Goal: Answer question/provide support: Share knowledge or assist other users

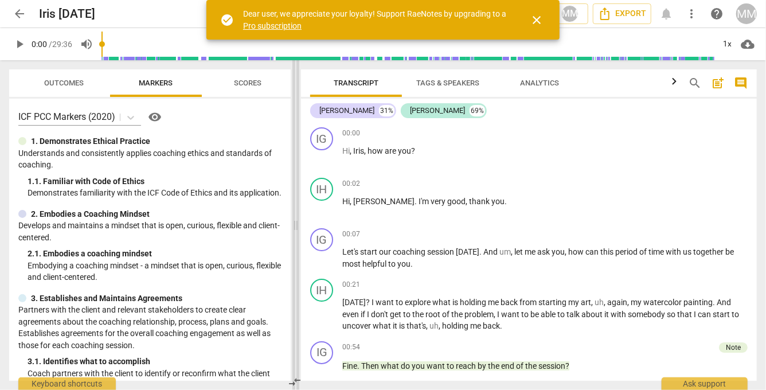
drag, startPoint x: 383, startPoint y: 222, endPoint x: 293, endPoint y: 212, distance: 90.6
click at [293, 212] on span at bounding box center [295, 225] width 7 height 330
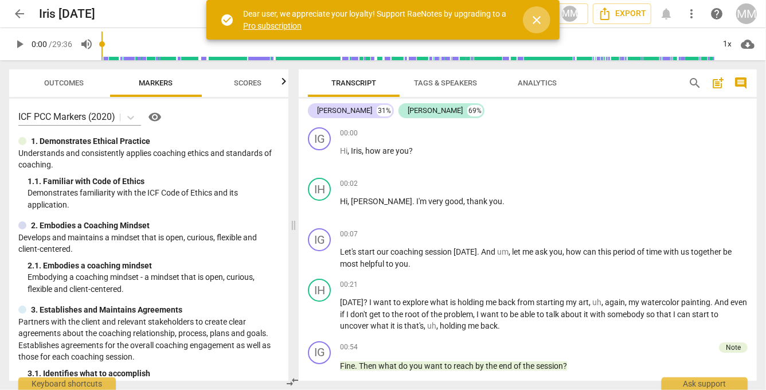
click at [540, 21] on span "close" at bounding box center [537, 20] width 14 height 14
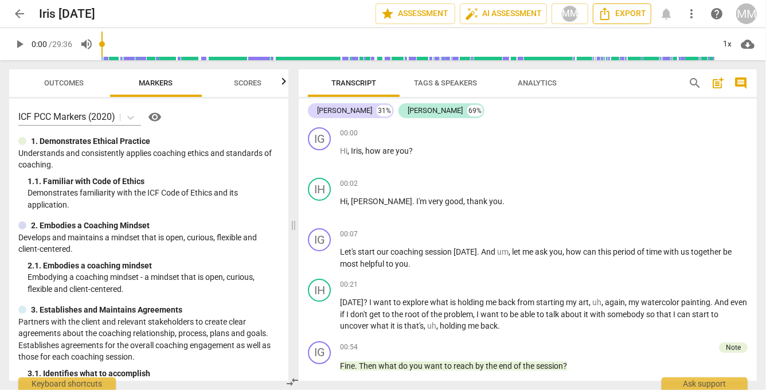
click at [617, 6] on button "Export" at bounding box center [622, 13] width 58 height 21
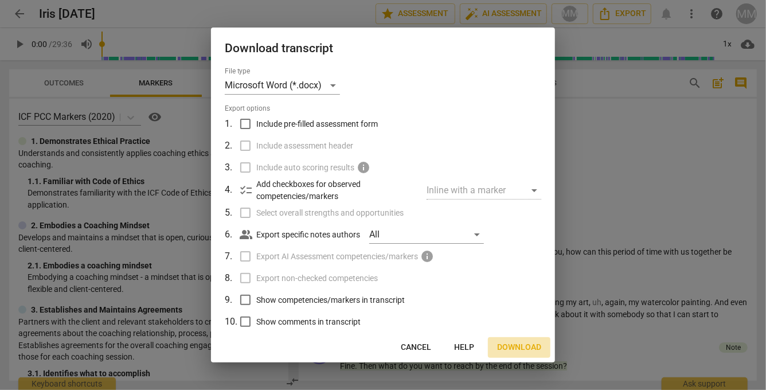
click at [510, 345] on span "Download" at bounding box center [519, 347] width 44 height 11
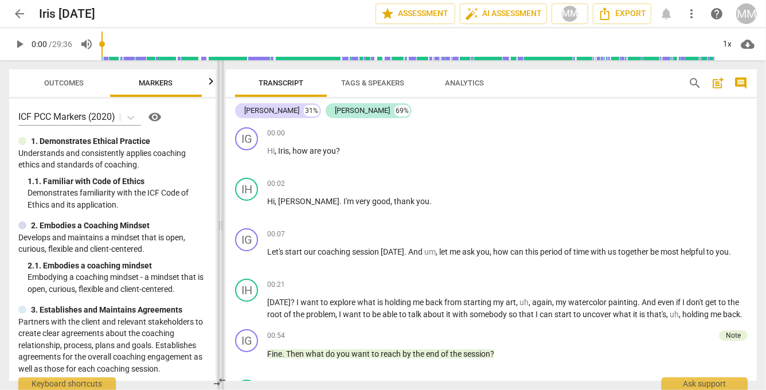
drag, startPoint x: 294, startPoint y: 224, endPoint x: 220, endPoint y: 217, distance: 73.7
click at [220, 217] on span at bounding box center [220, 225] width 7 height 330
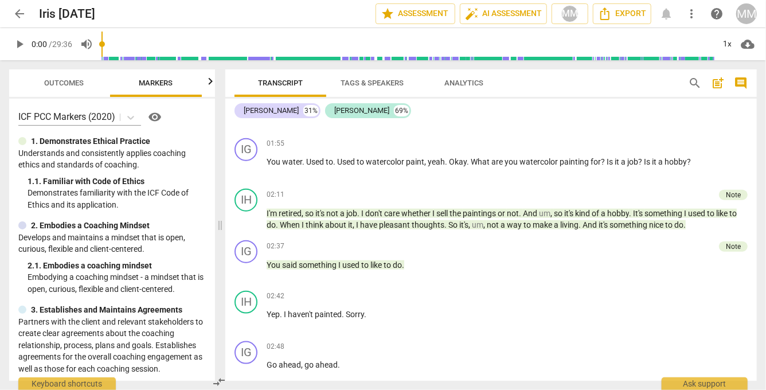
scroll to position [612, 0]
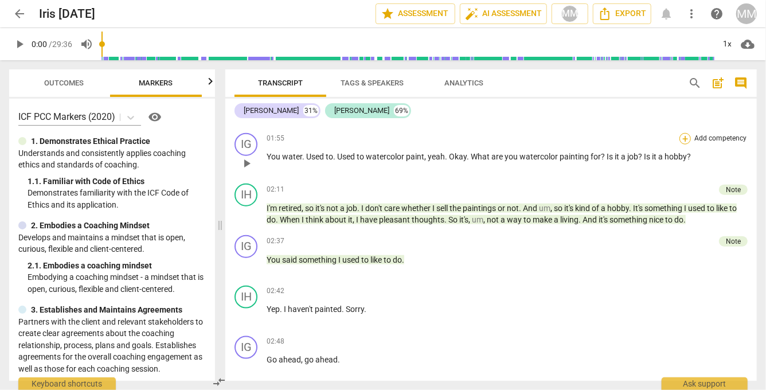
click at [681, 136] on div "+" at bounding box center [685, 138] width 11 height 11
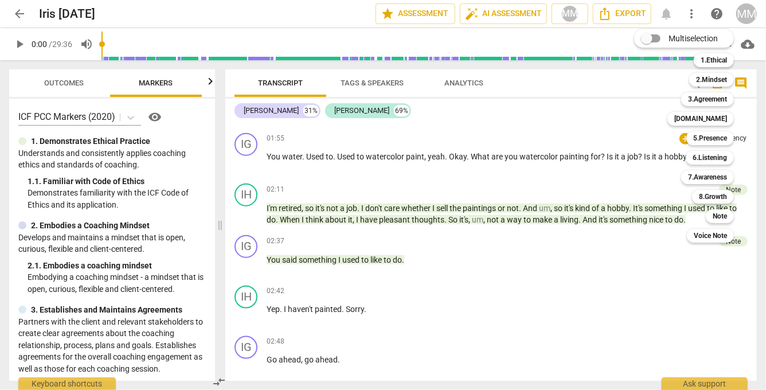
click at [557, 176] on div at bounding box center [383, 195] width 766 height 390
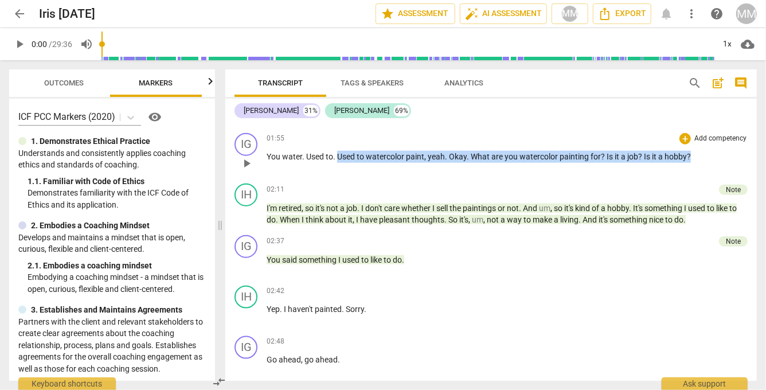
drag, startPoint x: 337, startPoint y: 151, endPoint x: 693, endPoint y: 156, distance: 355.6
click at [693, 156] on p "You water . Used to . Used to watercolor paint , yeah . Okay . What are you wat…" at bounding box center [507, 157] width 481 height 12
copy p "Used to watercolor paint , yeah . Okay . What are you watercolor painting for ?…"
click at [684, 134] on div "+" at bounding box center [685, 138] width 11 height 11
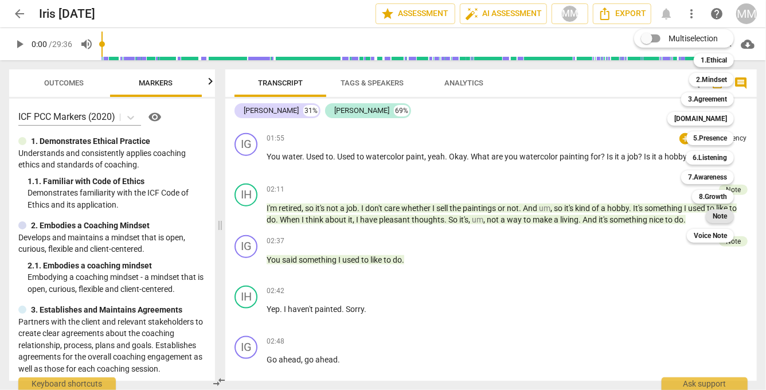
click at [725, 214] on b "Note" at bounding box center [720, 216] width 14 height 14
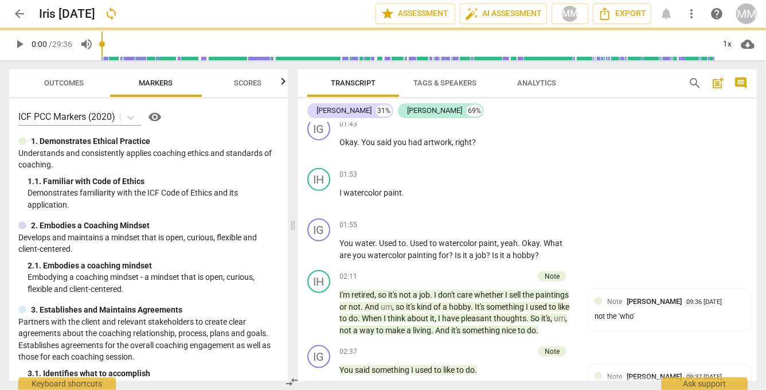
scroll to position [698, 0]
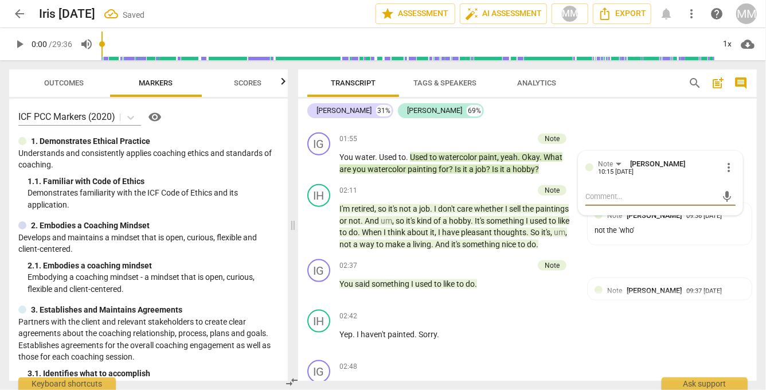
type textarea "a"
type textarea "ab"
type textarea "abo"
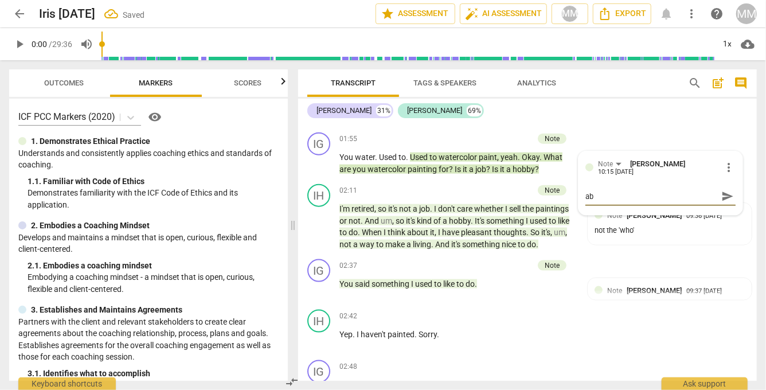
type textarea "abo"
type textarea "abou"
type textarea "about"
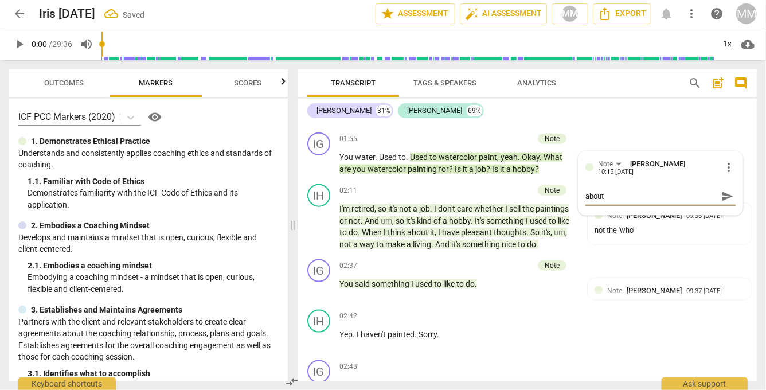
type textarea "about"
type textarea "about t"
type textarea "about th"
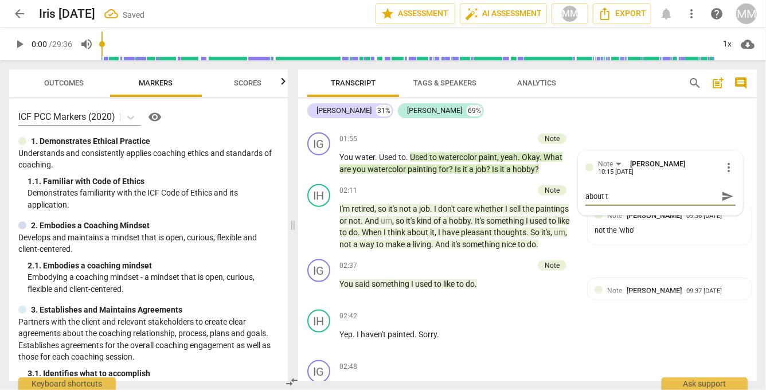
type textarea "about th"
type textarea "about the"
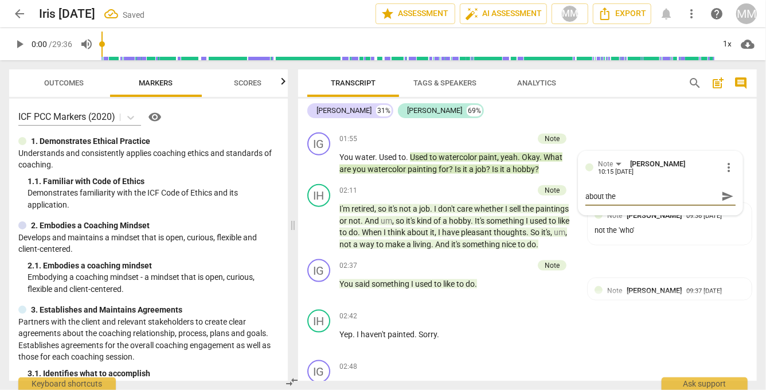
type textarea "about the s"
type textarea "about the st"
type textarea "about the sto"
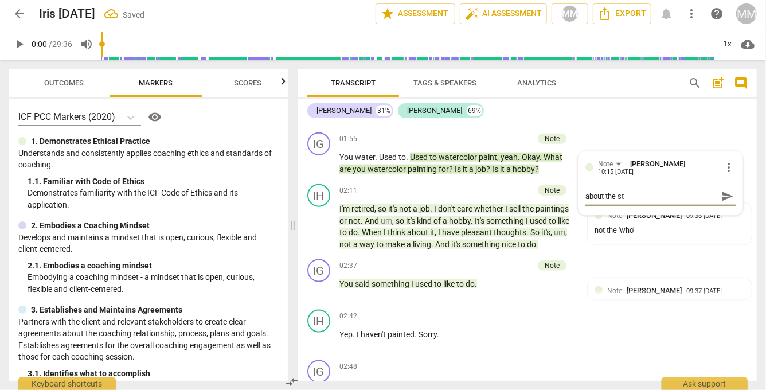
type textarea "about the sto"
type textarea "about the stor"
type textarea "about the story"
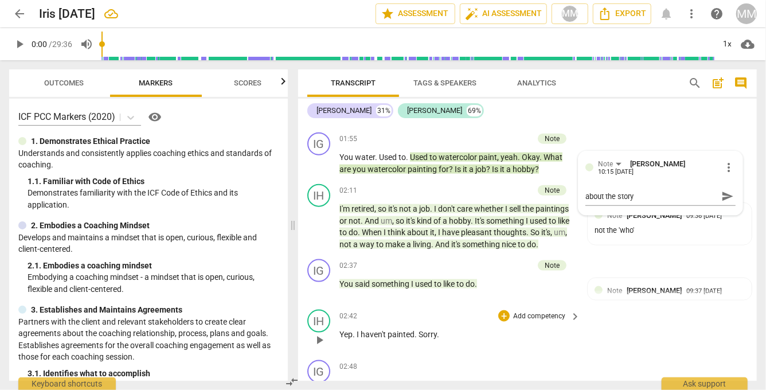
click at [722, 325] on div "IH play_arrow pause 02:42 + Add competency keyboard_arrow_right Yep . I haven't…" at bounding box center [527, 330] width 459 height 50
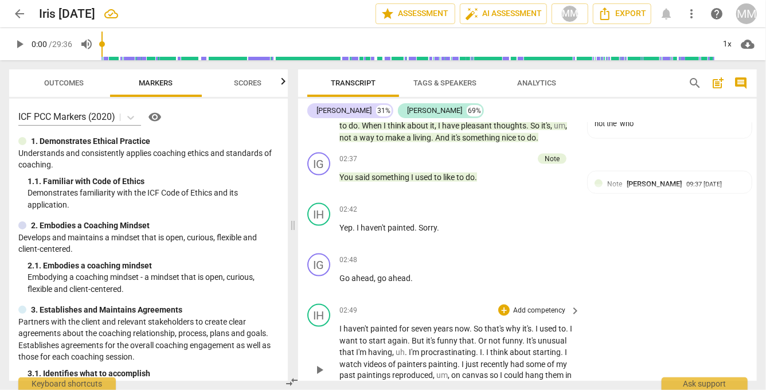
scroll to position [803, 0]
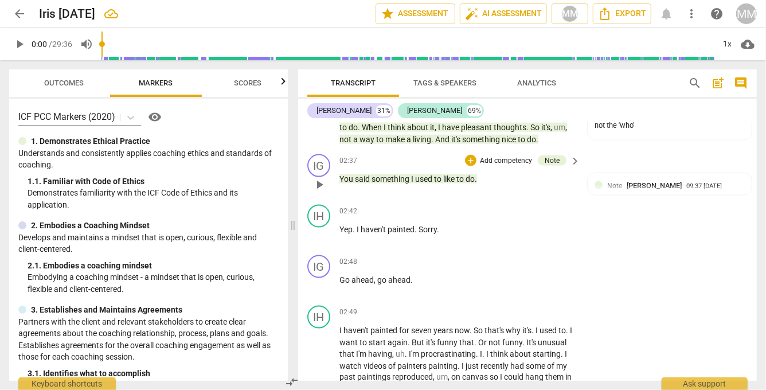
click at [321, 184] on span "play_arrow" at bounding box center [320, 185] width 14 height 14
click at [321, 233] on span "pause" at bounding box center [320, 235] width 14 height 14
type input "168"
click at [501, 206] on div "+" at bounding box center [503, 210] width 11 height 11
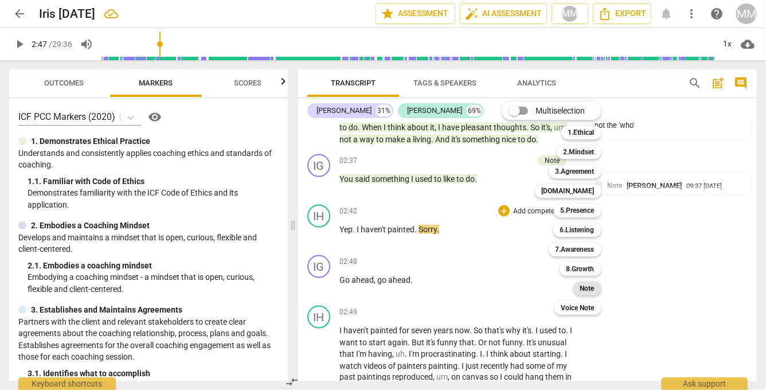
click at [600, 286] on div "Note" at bounding box center [588, 289] width 28 height 14
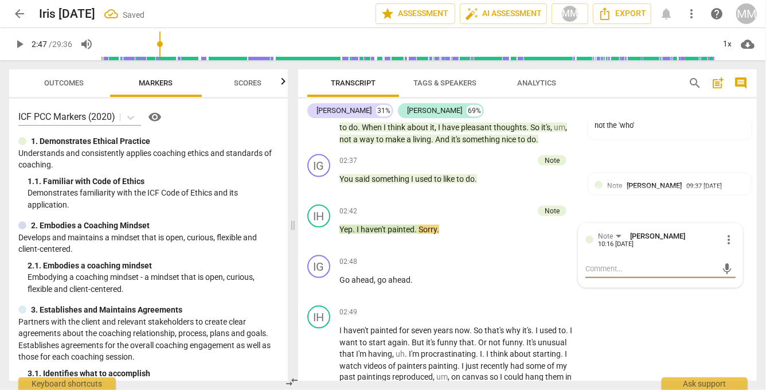
type textarea "m"
type textarea "mo"
type textarea "mor"
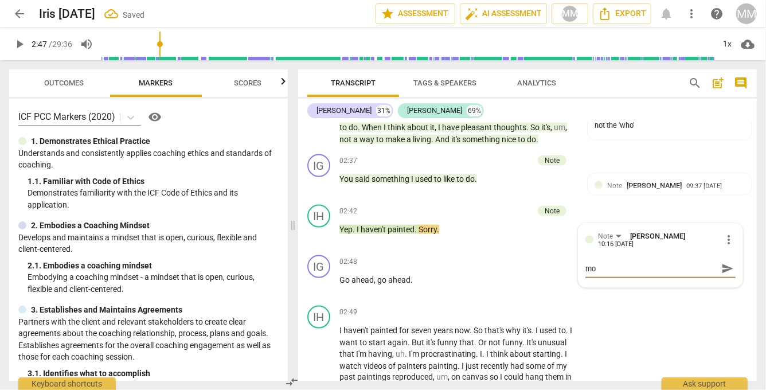
type textarea "mor"
type textarea "more"
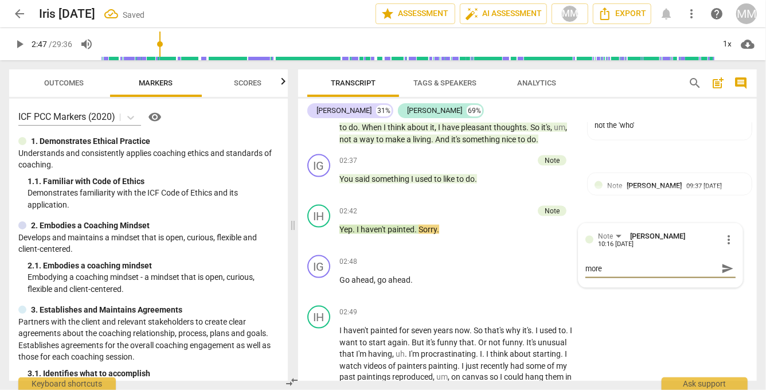
type textarea "more s"
type textarea "more si"
type textarea "more sil"
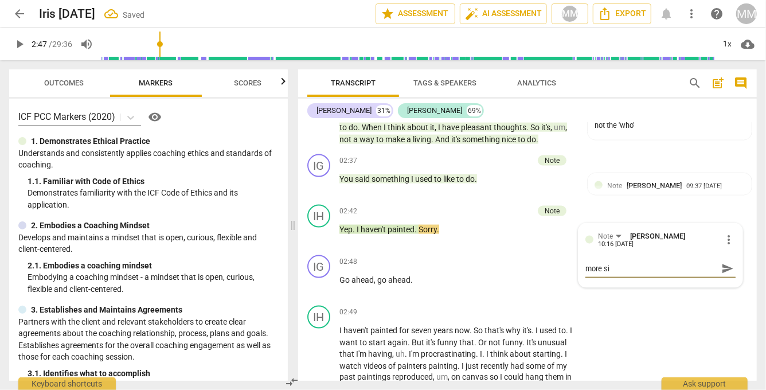
type textarea "more sil"
type textarea "more sile"
type textarea "more silen"
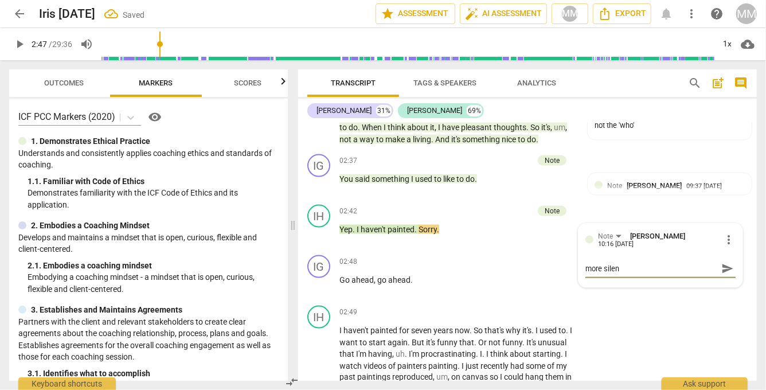
type textarea "more silenc"
type textarea "more silence"
click at [601, 305] on div "IH play_arrow pause 02:49 + Add competency keyboard_arrow_right I haven't paint…" at bounding box center [527, 362] width 459 height 122
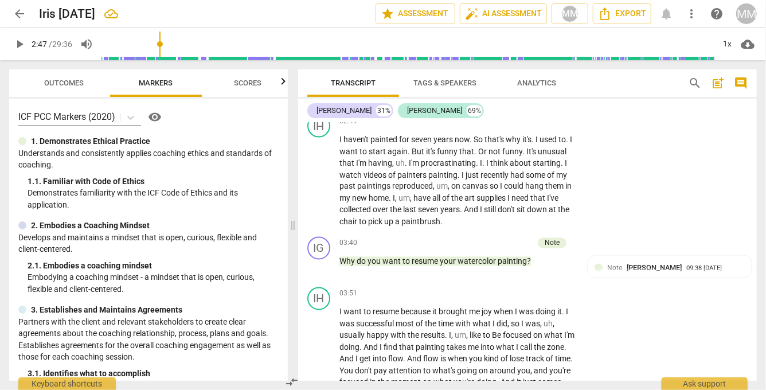
scroll to position [977, 0]
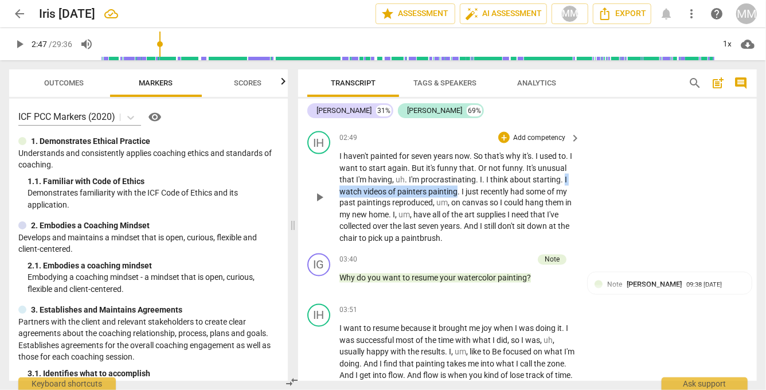
drag, startPoint x: 561, startPoint y: 177, endPoint x: 457, endPoint y: 192, distance: 105.9
click at [457, 192] on p "I haven't painted for seven years now . So that's why it's . I used to . I want…" at bounding box center [457, 197] width 235 height 94
copy p "I watch videos of painters painting"
click at [505, 135] on div "+" at bounding box center [503, 137] width 11 height 11
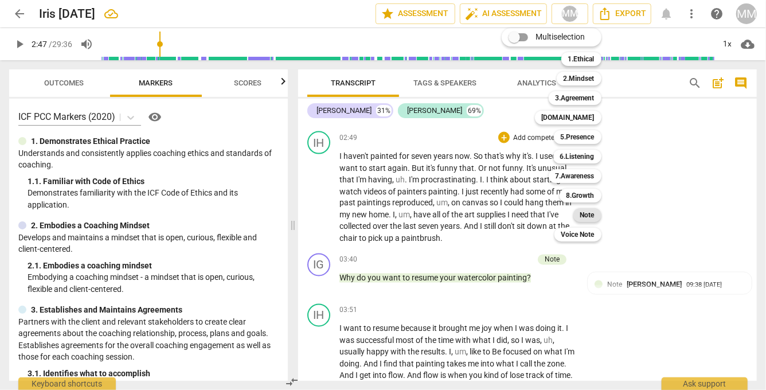
click at [594, 217] on b "Note" at bounding box center [587, 215] width 14 height 14
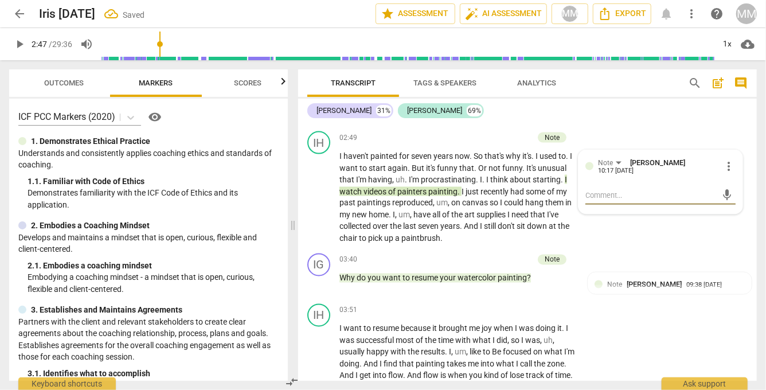
type textarea "c"
type textarea "co"
type textarea "cou"
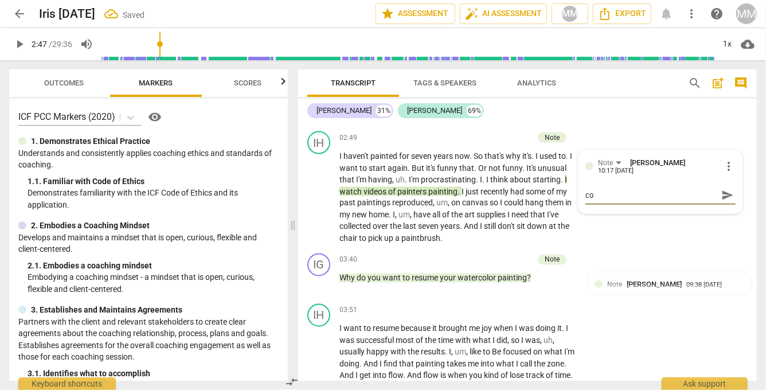
type textarea "cou"
type textarea "coul"
type textarea "could"
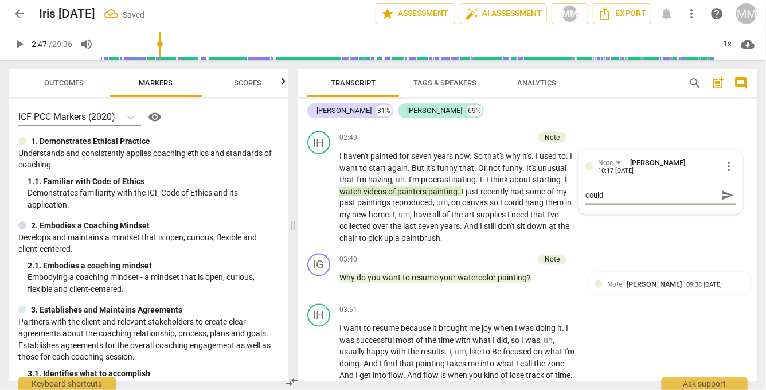
type textarea "could"
type textarea "could '"
type textarea "could 'c"
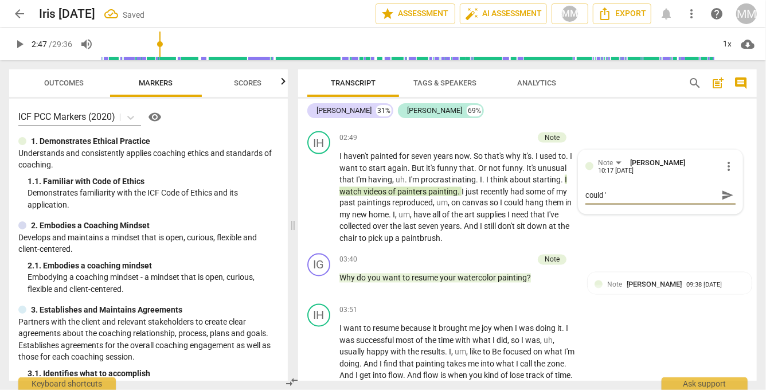
type textarea "could 'c"
type textarea "could 'co"
type textarea "could 'com"
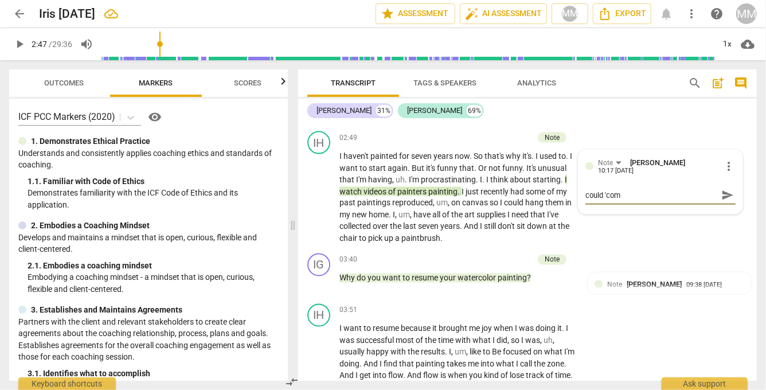
type textarea "could 'comp"
type textarea "could 'compa"
type textarea "could 'compar"
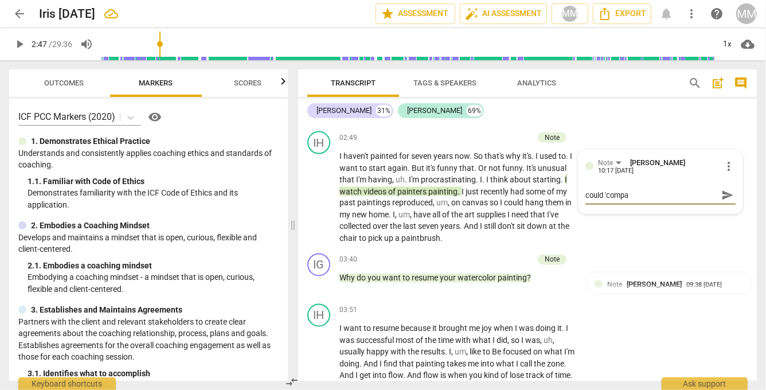
type textarea "could 'compar"
type textarea "could 'compari"
type textarea "could 'comparis"
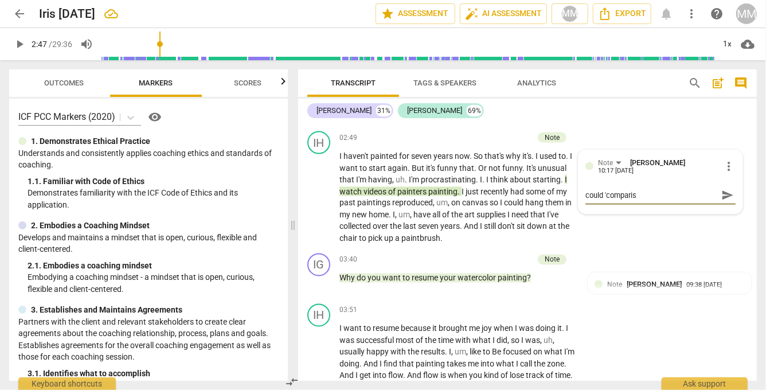
type textarea "could 'compariso"
type textarea "could 'comparison"
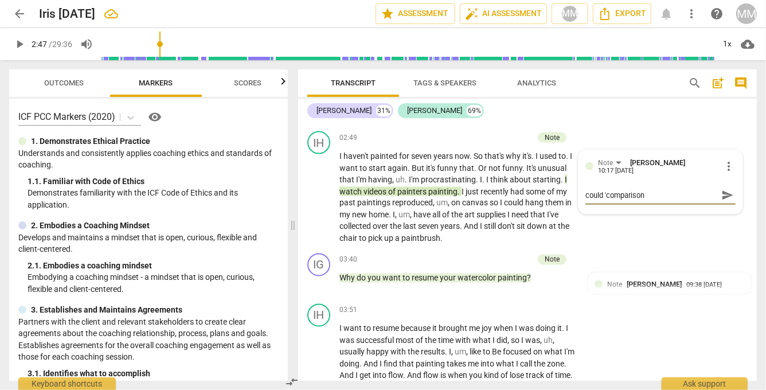
type textarea "could 'comparison"
type textarea "could 'comparison b"
type textarea "could 'comparison be"
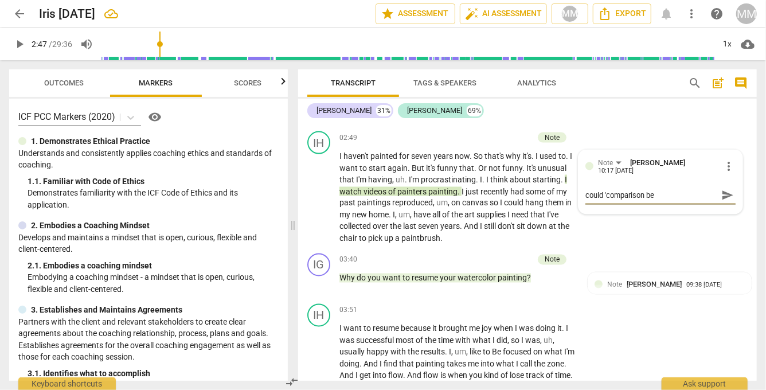
type textarea "could 'comparison be g"
type textarea "could 'comparison be ge"
type textarea "could 'comparison be get"
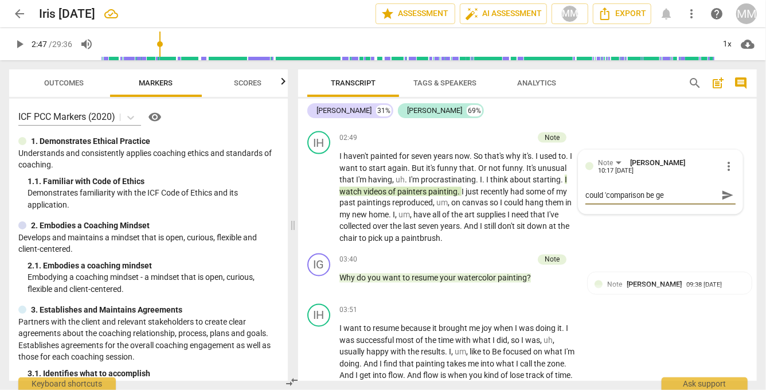
type textarea "could 'comparison be get"
type textarea "could 'comparison be gett"
type textarea "could 'comparison be getti"
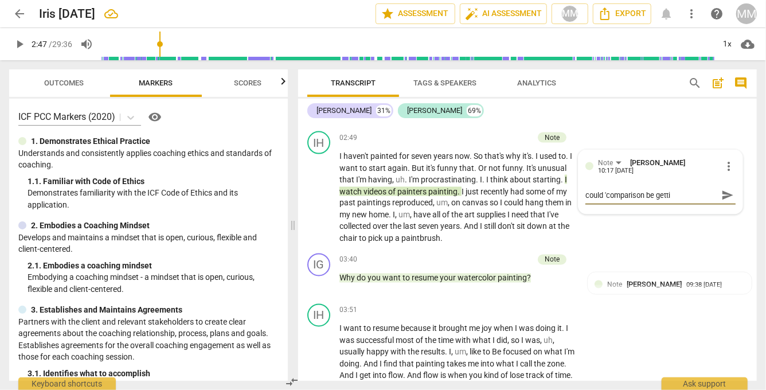
type textarea "could 'comparison be gettin"
type textarea "could 'comparison be getting"
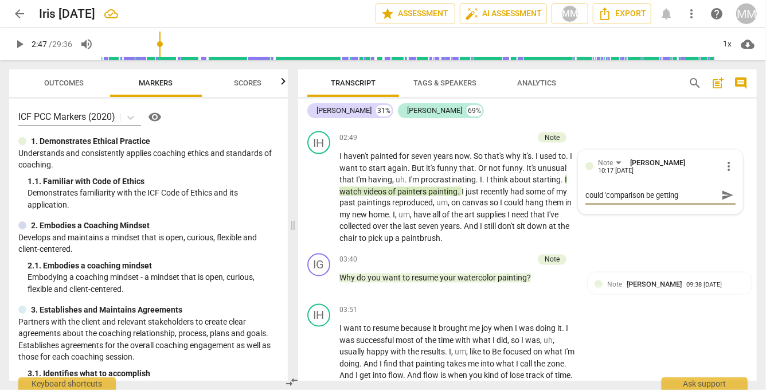
type textarea "could 'comparison be getting"
type textarea "could 'comparison be getting i"
type textarea "could 'comparison be getting in"
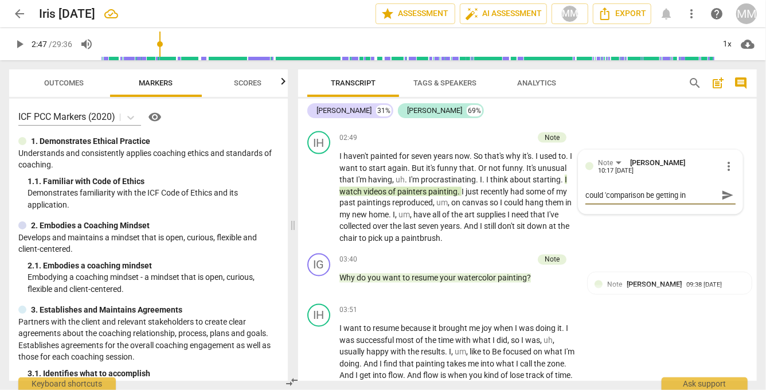
type textarea "could 'comparison be getting in"
type textarea "could 'comparison be getting in t"
type textarea "could 'comparison be getting in th"
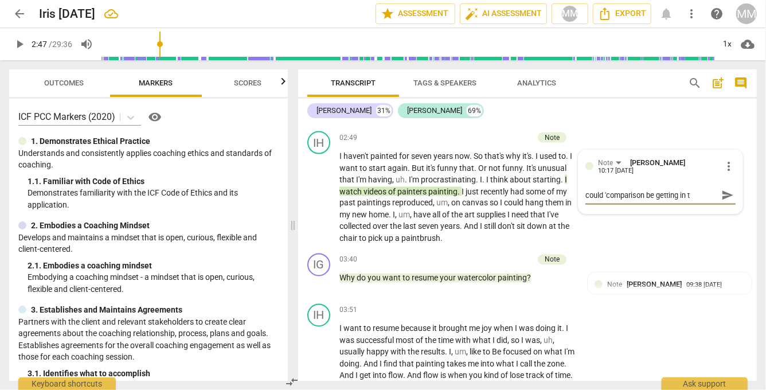
type textarea "could 'comparison be getting in th"
type textarea "could 'comparison be getting in the"
type textarea "could 'comparison be getting in the w"
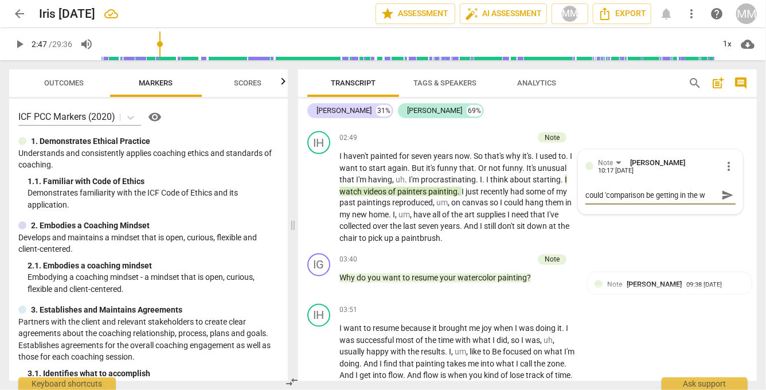
type textarea "could 'comparison be getting in the wa"
type textarea "could 'comparison be getting in the way"
type textarea "could 'comparison be getting in the way?"
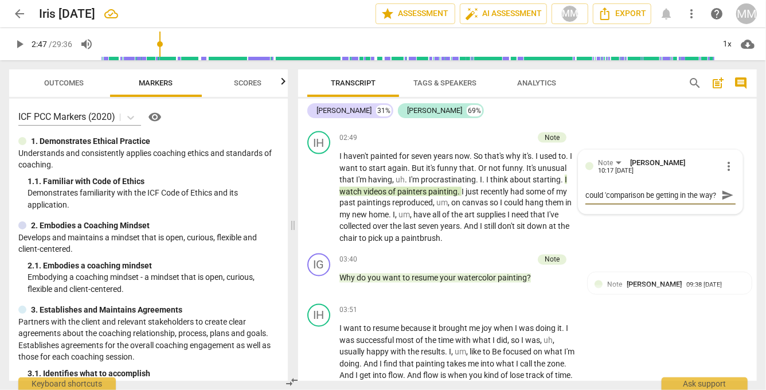
scroll to position [9, 0]
type textarea "could 'comparison be getting in the way?"
click at [583, 237] on div "IH play_arrow pause 02:49 + Add competency Note keyboard_arrow_right I haven't …" at bounding box center [527, 188] width 459 height 122
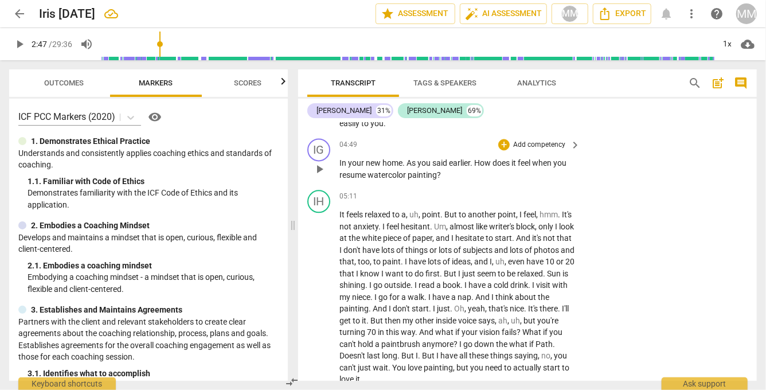
scroll to position [1239, 0]
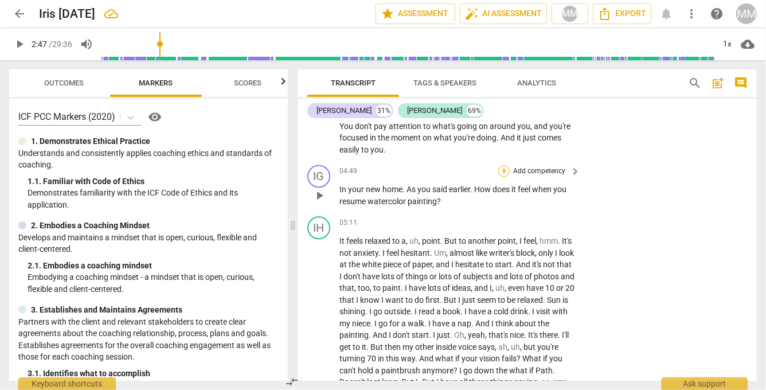
click at [505, 165] on div "+" at bounding box center [503, 170] width 11 height 11
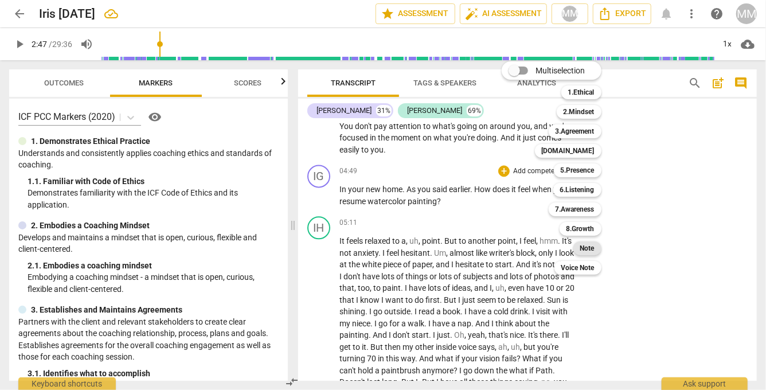
click at [587, 247] on b "Note" at bounding box center [587, 248] width 14 height 14
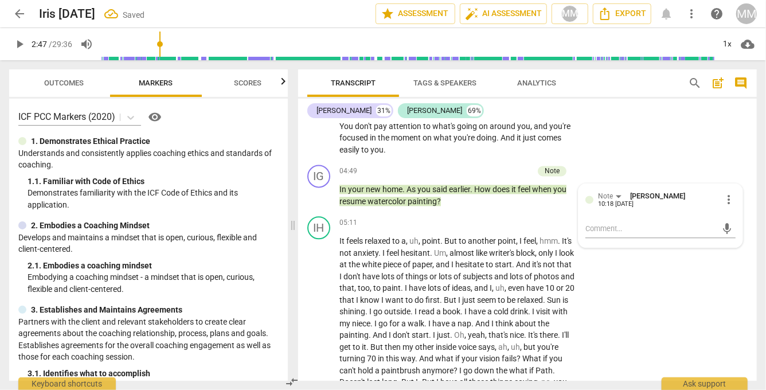
type textarea "o"
type textarea "oe"
type textarea "oes"
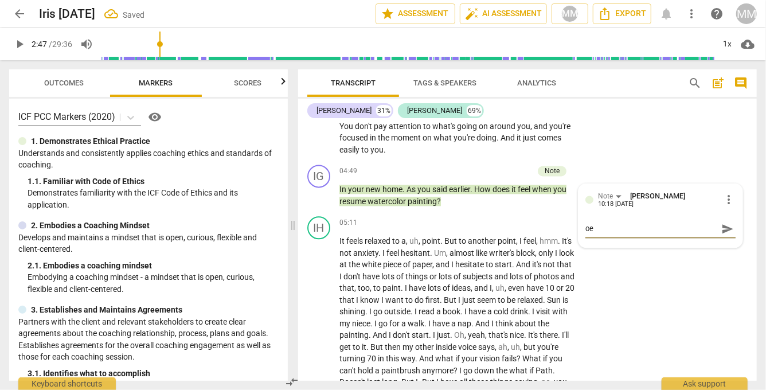
type textarea "oes"
type textarea "oesn"
type textarea "oesn'"
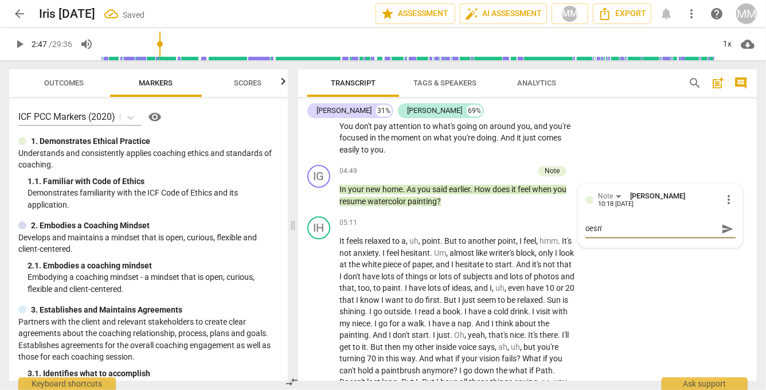
type textarea "oesn't"
type textarea "oesn't m"
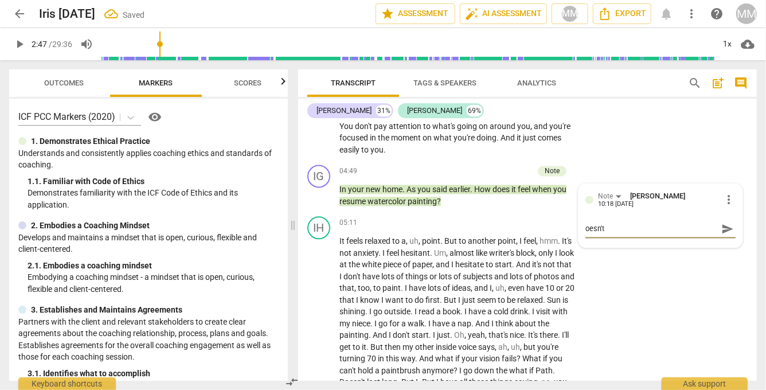
type textarea "oesn't m"
type textarea "oesn't mo"
type textarea "oesn't mov"
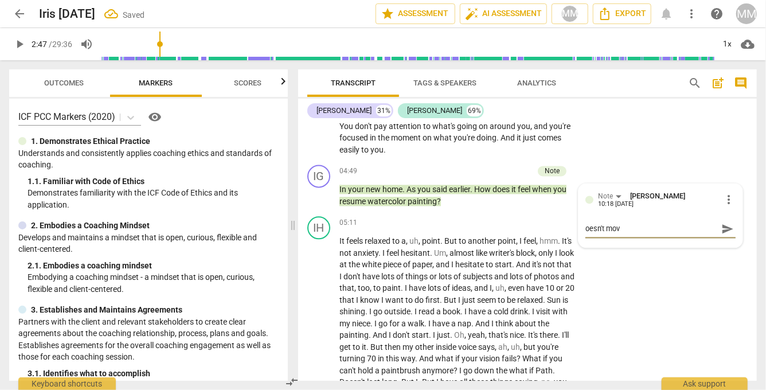
type textarea "oesn't move"
type textarea "oesn't move c"
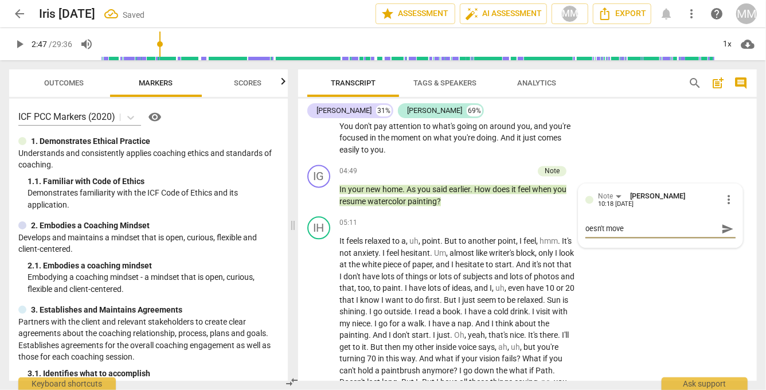
type textarea "oesn't move c"
type textarea "oesn't move co"
type textarea "oesn't move con"
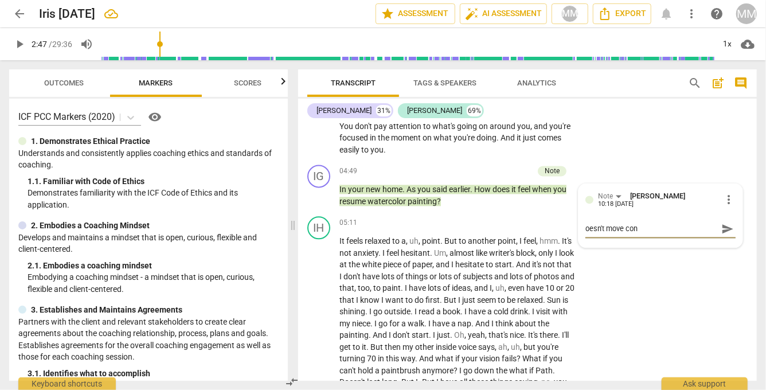
type textarea "oesn't move conv"
type textarea "oesn't move conve"
type textarea "oesn't move conver"
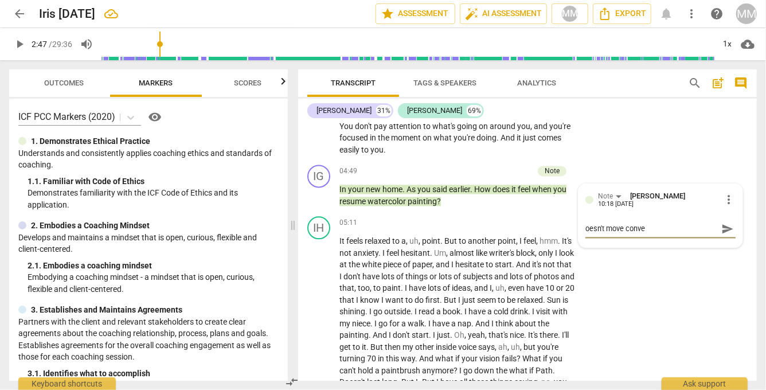
type textarea "oesn't move conver"
type textarea "oesn't move convers"
type textarea "oesn't move conversa"
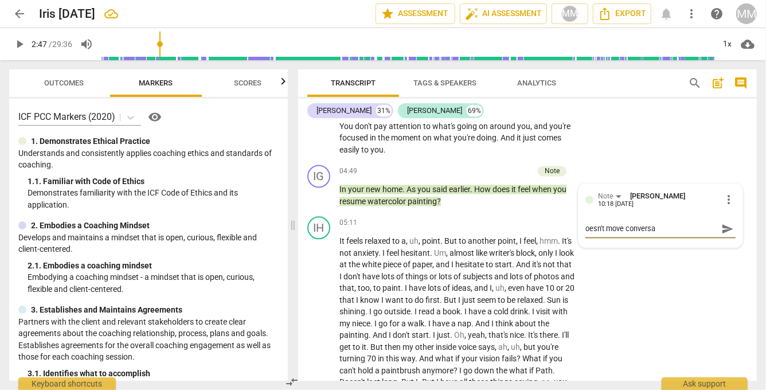
type textarea "oesn't move conversat"
type textarea "oesn't move conversati"
type textarea "oesn't move conversatio"
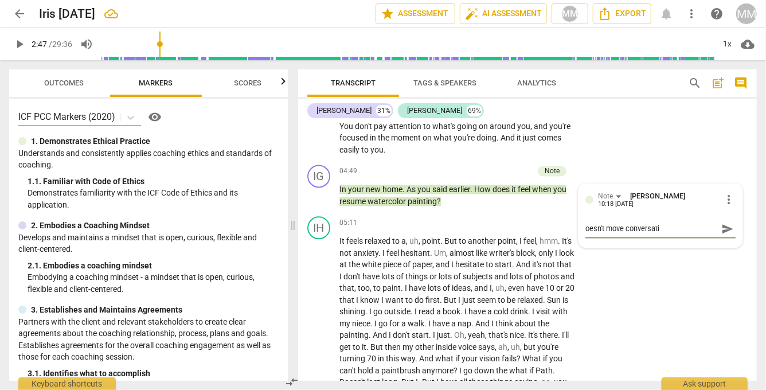
type textarea "oesn't move conversatio"
type textarea "oesn't move conversation"
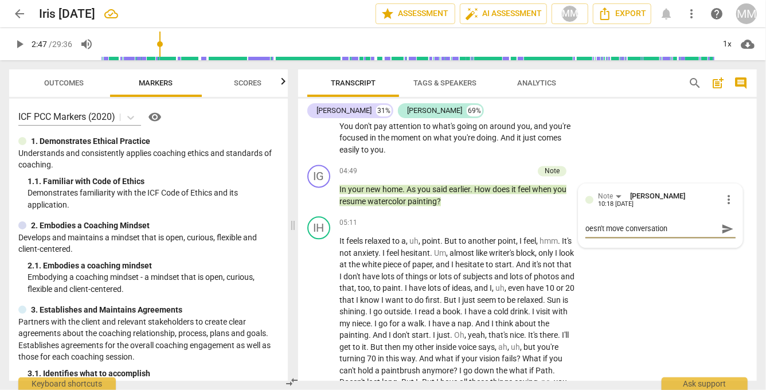
type textarea "oesn't move conversation f"
type textarea "oesn't move conversation fo"
type textarea "oesn't move conversation for"
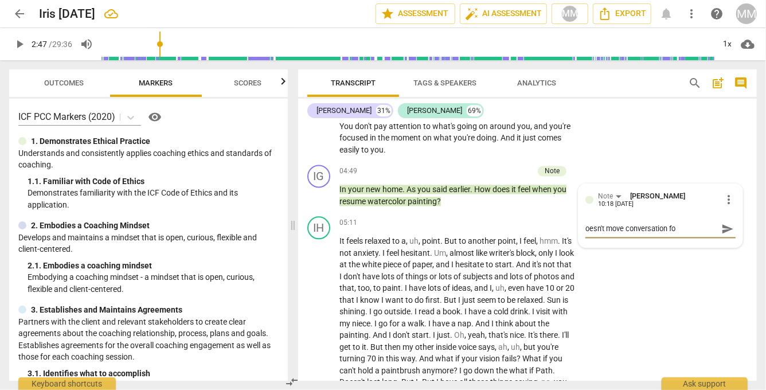
type textarea "oesn't move conversation for"
type textarea "oesn't move conversation forw"
type textarea "oesn't move conversation forwa"
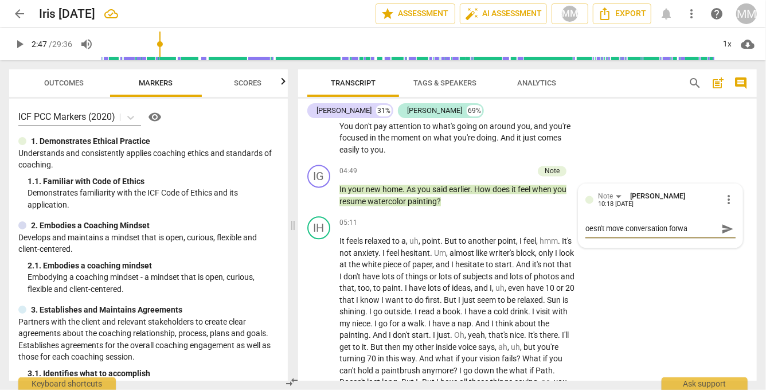
type textarea "oesn't move conversation forwar"
type textarea "oesn't move conversation forward"
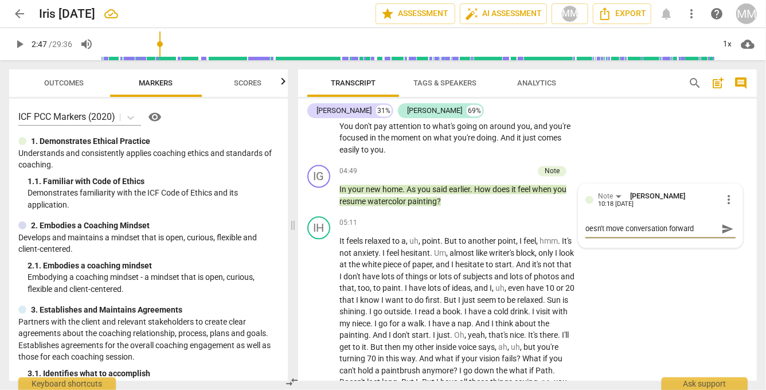
type textarea "oesn't move conversation forward"
type textarea "oesn't move conversation forward -"
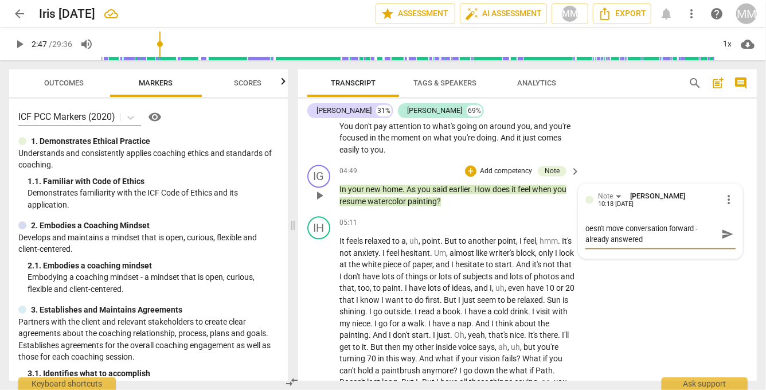
click at [586, 225] on textarea "oesn't move conversation forward - already answered" at bounding box center [652, 234] width 132 height 22
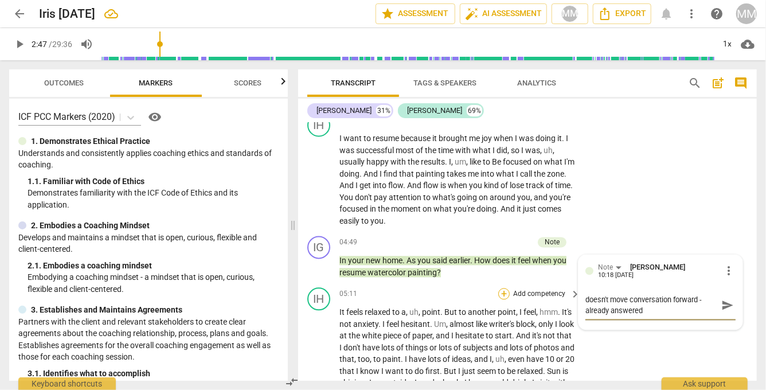
scroll to position [1162, 0]
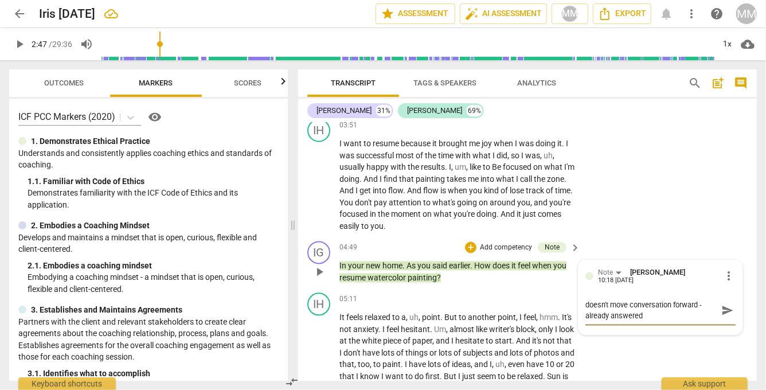
click at [646, 314] on textarea "doesn't move conversation forward - already answered" at bounding box center [652, 311] width 132 height 22
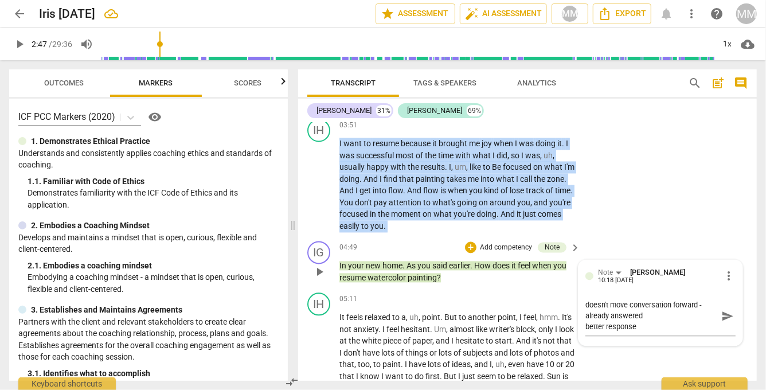
drag, startPoint x: 338, startPoint y: 144, endPoint x: 440, endPoint y: 279, distance: 169.5
click at [440, 279] on div "IG play_arrow pause 00:00 + Add competency keyboard_arrow_right Hi , [PERSON_NA…" at bounding box center [527, 252] width 459 height 258
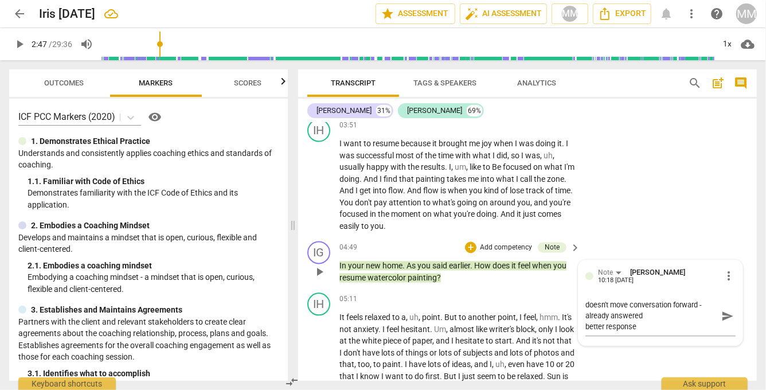
click at [444, 279] on p "In your new home . As you said earlier . How does it feel when you resume water…" at bounding box center [457, 272] width 235 height 24
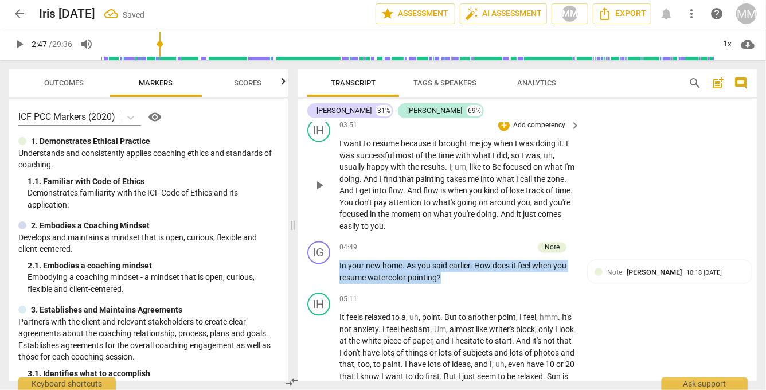
drag, startPoint x: 444, startPoint y: 279, endPoint x: 340, endPoint y: 139, distance: 174.7
click at [340, 139] on div "IG play_arrow pause 00:00 + Add competency keyboard_arrow_right Hi , [PERSON_NA…" at bounding box center [527, 252] width 459 height 258
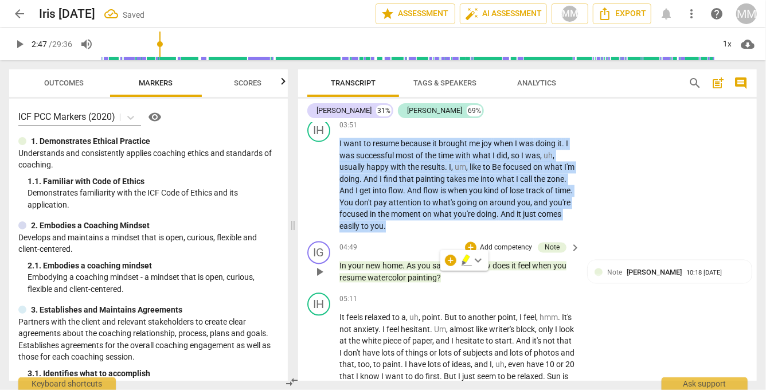
drag, startPoint x: 340, startPoint y: 141, endPoint x: 443, endPoint y: 235, distance: 139.7
click at [443, 235] on div "IG play_arrow pause 00:00 + Add competency keyboard_arrow_right Hi , [PERSON_NA…" at bounding box center [527, 252] width 459 height 258
copy p "I want to resume because it brought me joy when I was doing it . I was successf…"
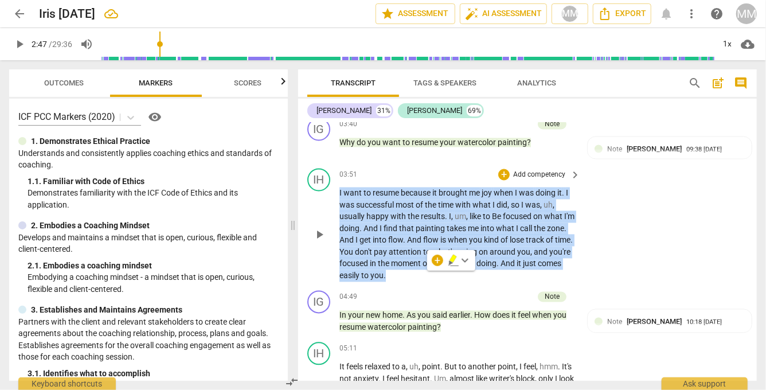
scroll to position [1110, 0]
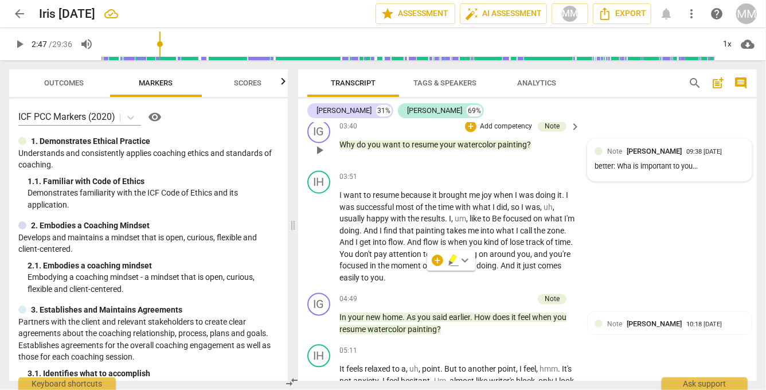
click at [633, 149] on span "[PERSON_NAME]" at bounding box center [654, 151] width 55 height 9
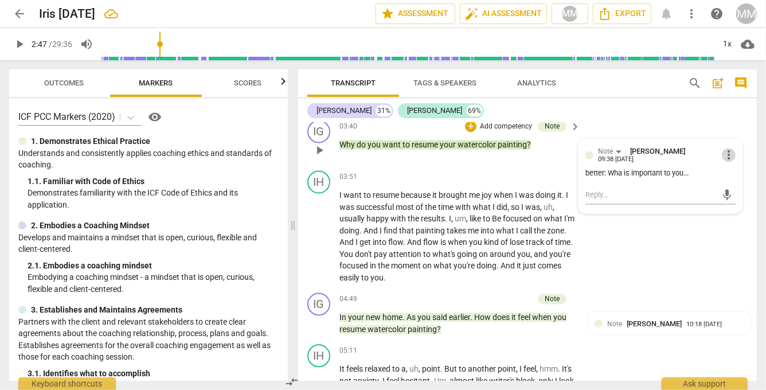
click at [722, 149] on span "more_vert" at bounding box center [729, 156] width 14 height 14
click at [722, 149] on li "Edit" at bounding box center [737, 152] width 40 height 22
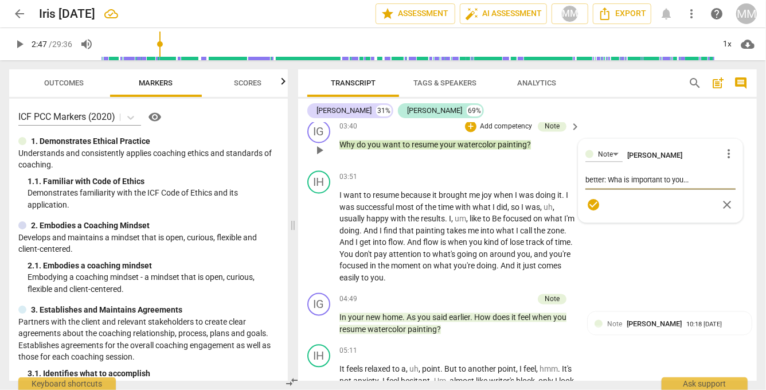
click at [621, 178] on textarea "better: Wha is important to you..." at bounding box center [661, 180] width 150 height 11
click at [721, 204] on span "close" at bounding box center [728, 205] width 14 height 14
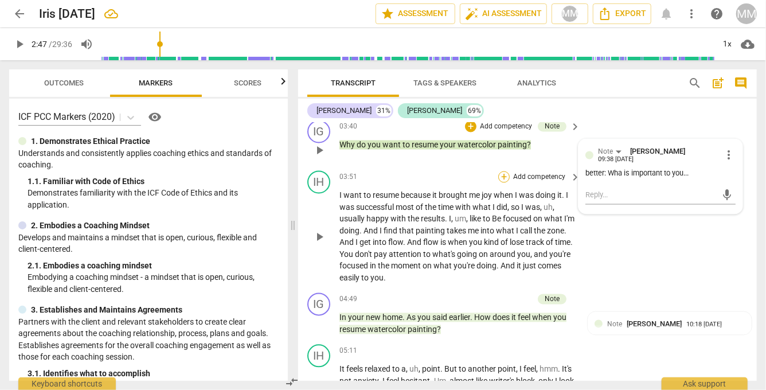
click at [502, 173] on div "+" at bounding box center [503, 176] width 11 height 11
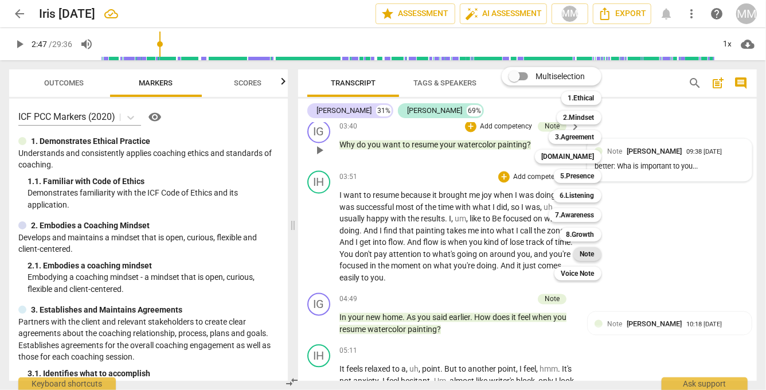
click at [588, 253] on b "Note" at bounding box center [587, 254] width 14 height 14
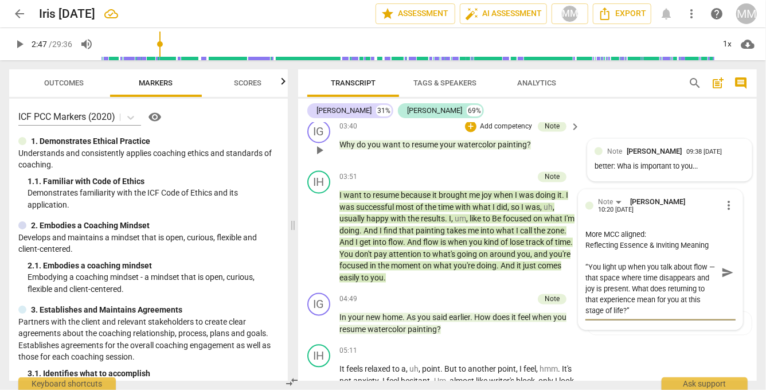
scroll to position [238, 0]
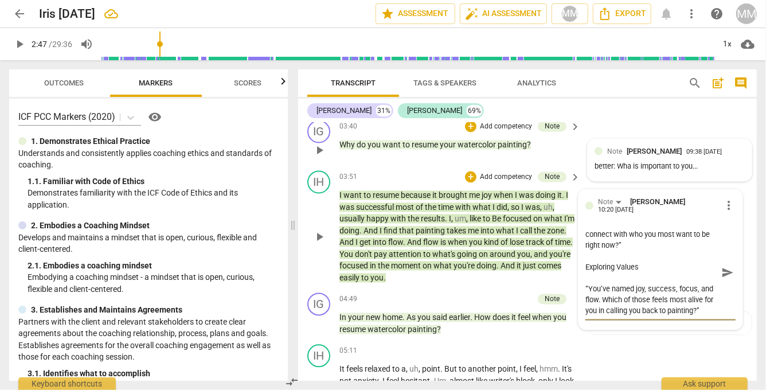
click at [598, 269] on textarea "More MCC aligned: Reflecting Essence & Inviting Meaning “You light up when you …" at bounding box center [652, 272] width 132 height 87
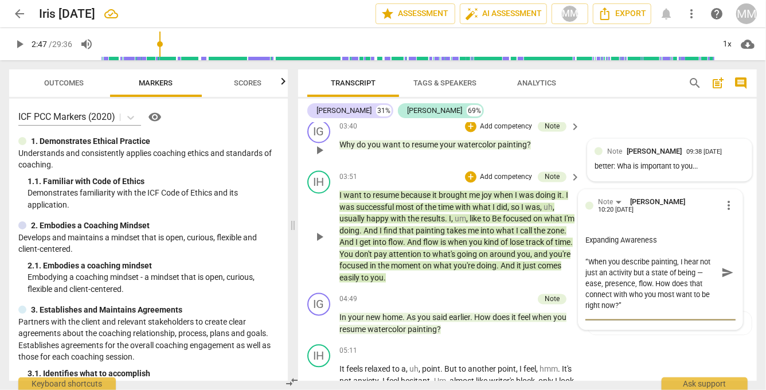
scroll to position [166, 0]
click at [586, 260] on textarea "More MCC aligned: Reflecting Essence & Inviting Meaning “You light up when you …" at bounding box center [652, 272] width 132 height 87
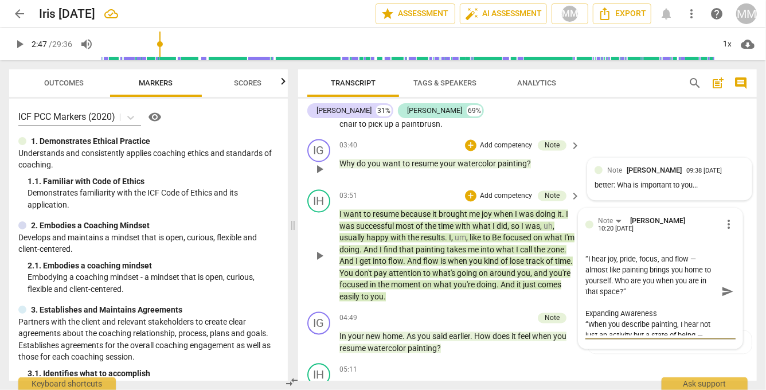
scroll to position [1095, 0]
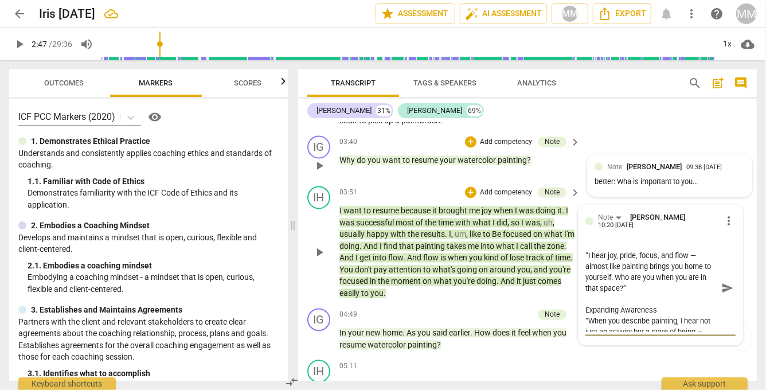
drag, startPoint x: 620, startPoint y: 275, endPoint x: 586, endPoint y: 251, distance: 41.7
click at [586, 251] on textarea "More MCC aligned: Reflecting Essence & Inviting Meaning “You light up when you …" at bounding box center [652, 288] width 132 height 87
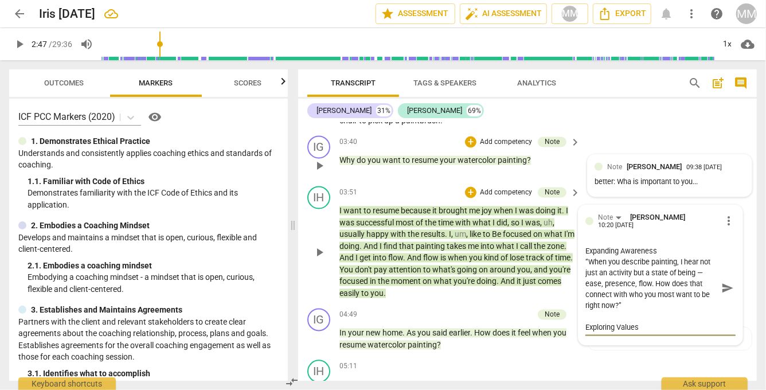
scroll to position [152, 0]
drag, startPoint x: 652, startPoint y: 283, endPoint x: 576, endPoint y: 257, distance: 80.2
click at [579, 257] on div "Note [PERSON_NAME] 10:20 [DATE] more_vert More MCC aligned: Reflecting Essence …" at bounding box center [661, 275] width 164 height 140
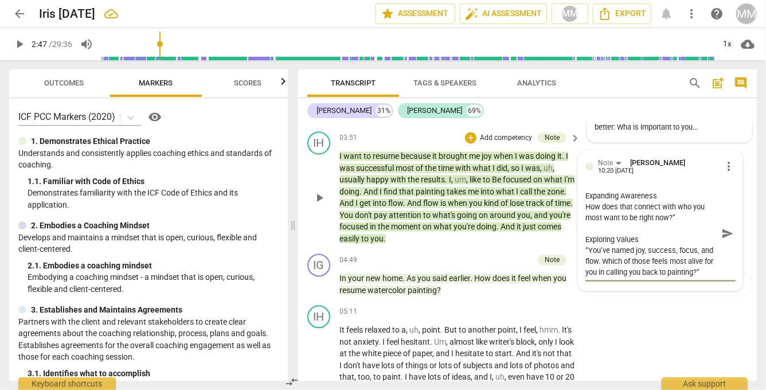
scroll to position [161, 0]
drag, startPoint x: 689, startPoint y: 270, endPoint x: 583, endPoint y: 231, distance: 113.2
click at [586, 231] on textarea "More MCC aligned: Reflecting Essence & Inviting Meaning “You light up when you …" at bounding box center [652, 233] width 132 height 87
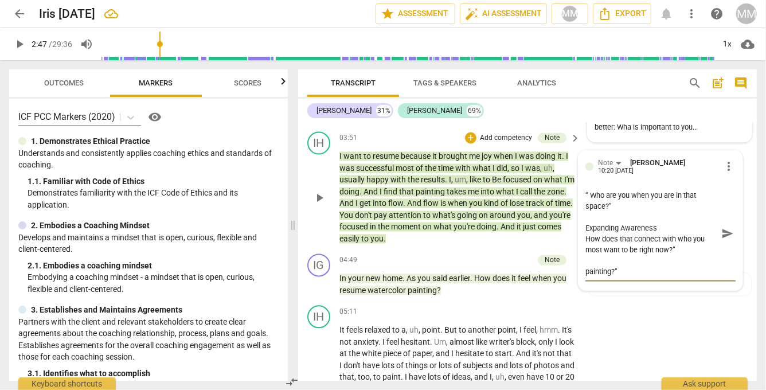
scroll to position [120, 0]
drag, startPoint x: 625, startPoint y: 267, endPoint x: 562, endPoint y: 266, distance: 63.1
click at [562, 266] on div "IG play_arrow pause 00:00 + Add competency keyboard_arrow_right Hi , [PERSON_NA…" at bounding box center [527, 252] width 459 height 258
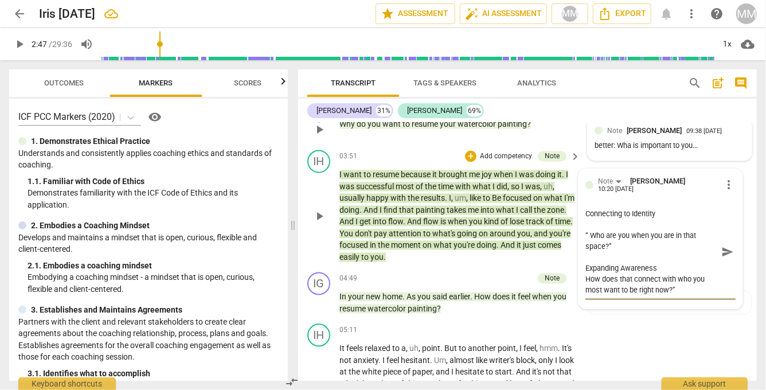
scroll to position [1130, 0]
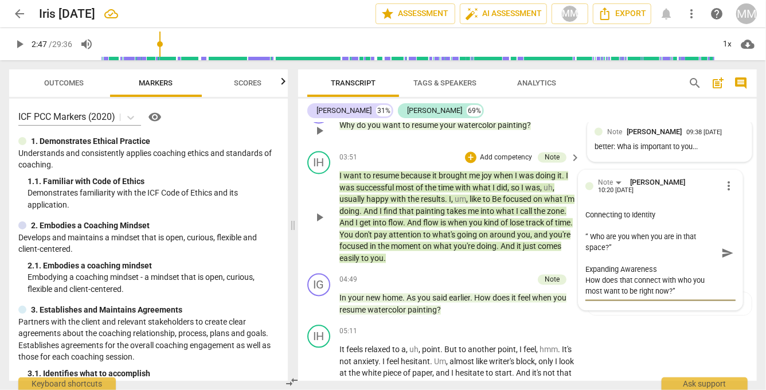
drag, startPoint x: 661, startPoint y: 243, endPoint x: 579, endPoint y: 247, distance: 82.1
click at [579, 247] on div "Note [PERSON_NAME] 10:20 [DATE] more_vert More MCC aligned: Reflecting Essence …" at bounding box center [661, 240] width 164 height 140
drag, startPoint x: 609, startPoint y: 282, endPoint x: 588, endPoint y: 244, distance: 43.6
click at [588, 244] on textarea "More MCC aligned: Reflecting Essence & Inviting Meaning “You light up when you …" at bounding box center [652, 253] width 132 height 87
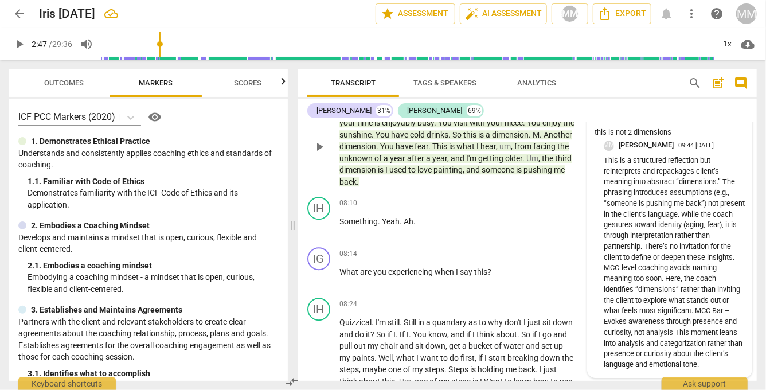
scroll to position [1577, 0]
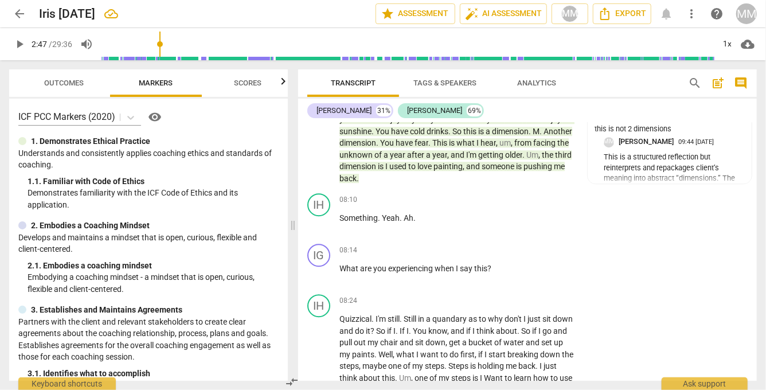
click at [77, 83] on span "Outcomes" at bounding box center [65, 83] width 40 height 9
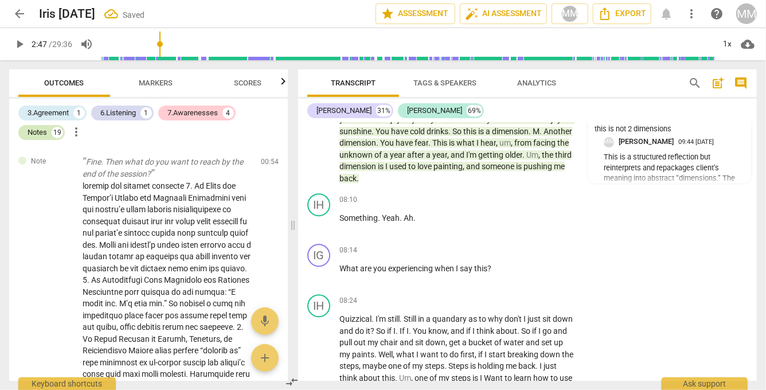
click at [42, 133] on div "Notes" at bounding box center [37, 132] width 19 height 11
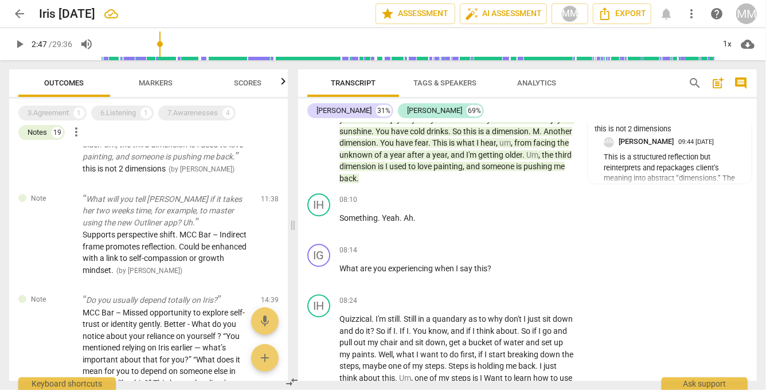
scroll to position [1223, 0]
